Goal: Task Accomplishment & Management: Manage account settings

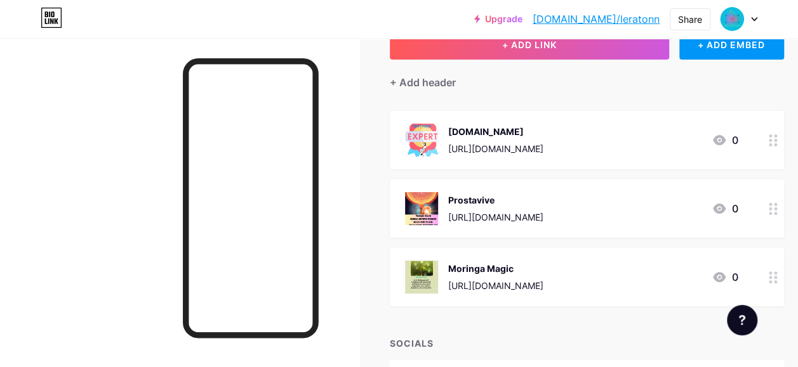
scroll to position [89, 43]
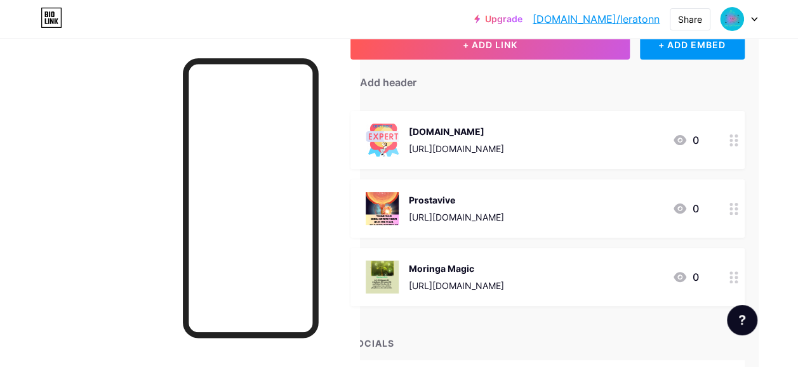
click at [728, 212] on div at bounding box center [734, 209] width 22 height 58
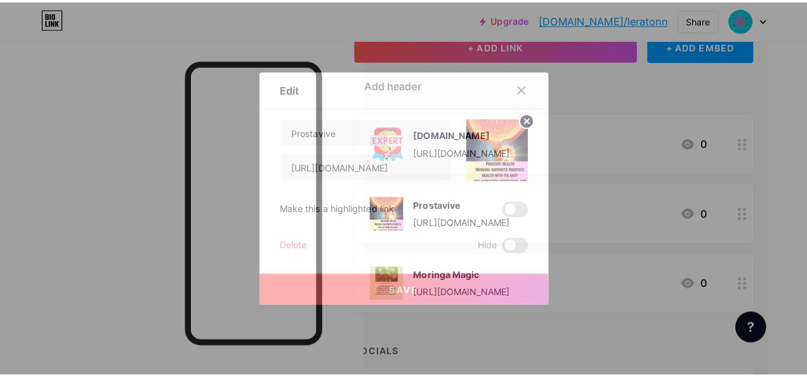
scroll to position [89, 34]
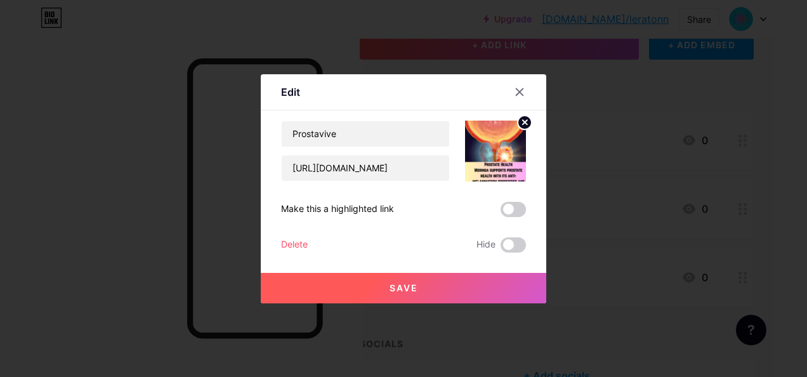
click at [287, 83] on div "Edit" at bounding box center [290, 92] width 19 height 23
click at [428, 165] on input "[URL][DOMAIN_NAME]" at bounding box center [366, 167] width 168 height 25
click at [432, 166] on input "[URL][DOMAIN_NAME]" at bounding box center [366, 167] width 168 height 25
click at [431, 168] on input "=lirabusy&vendor=provive&tid=track" at bounding box center [366, 167] width 168 height 25
click at [442, 167] on input "=lirabusy&vendor=provive&tid=track" at bounding box center [366, 167] width 168 height 25
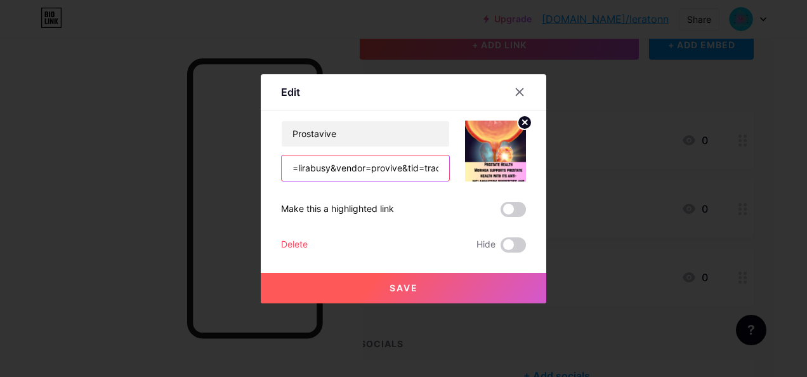
click at [433, 167] on input "=lirabusy&vendor=provive&tid=track" at bounding box center [366, 167] width 168 height 25
click at [369, 157] on input "=lirabusck" at bounding box center [366, 167] width 168 height 25
type input "="
paste input "[URL][DOMAIN_NAME]"
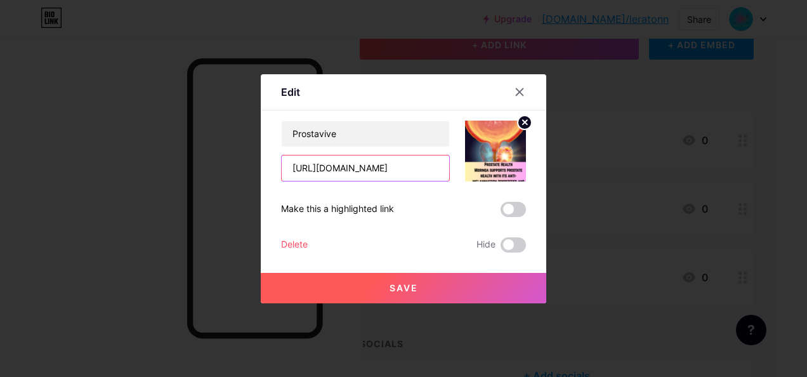
click at [432, 168] on input "[URL][DOMAIN_NAME]" at bounding box center [366, 167] width 168 height 25
click at [423, 164] on input "[URL][DOMAIN_NAME]" at bounding box center [366, 167] width 168 height 25
click at [400, 167] on input "=GiQO-pYSlnLN6tYn" at bounding box center [366, 167] width 168 height 25
type input "="
click at [298, 169] on input "text" at bounding box center [366, 167] width 168 height 25
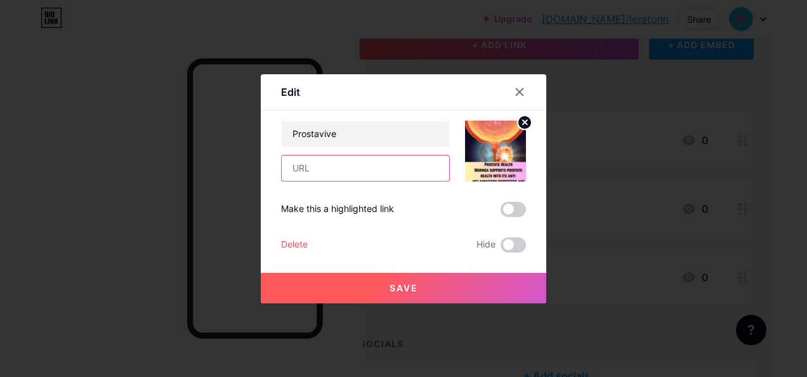
paste input "[URL][DOMAIN_NAME]"
type input "[URL][DOMAIN_NAME]"
click at [401, 287] on span "Save" at bounding box center [404, 287] width 29 height 11
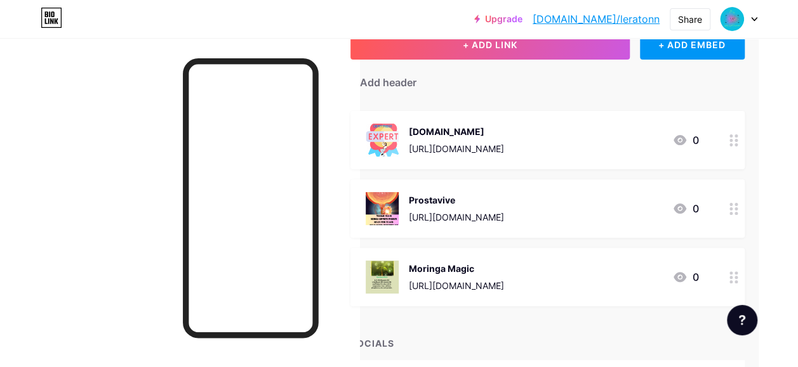
scroll to position [89, 43]
